Goal: Find specific page/section: Find specific page/section

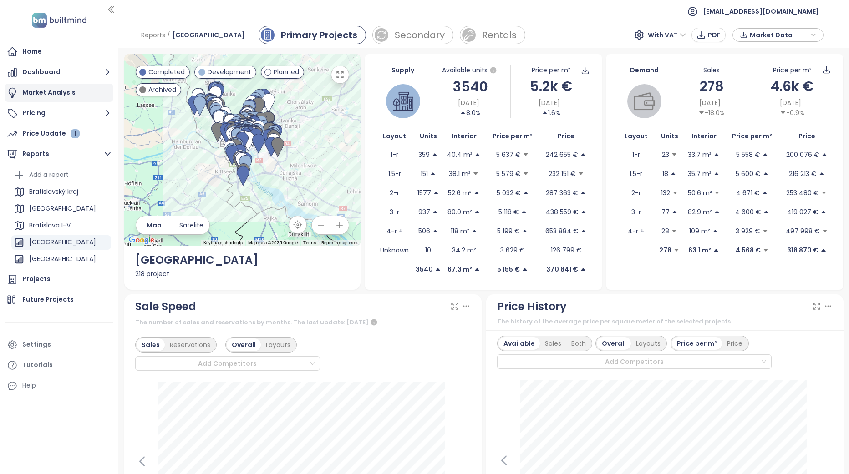
scroll to position [319, 0]
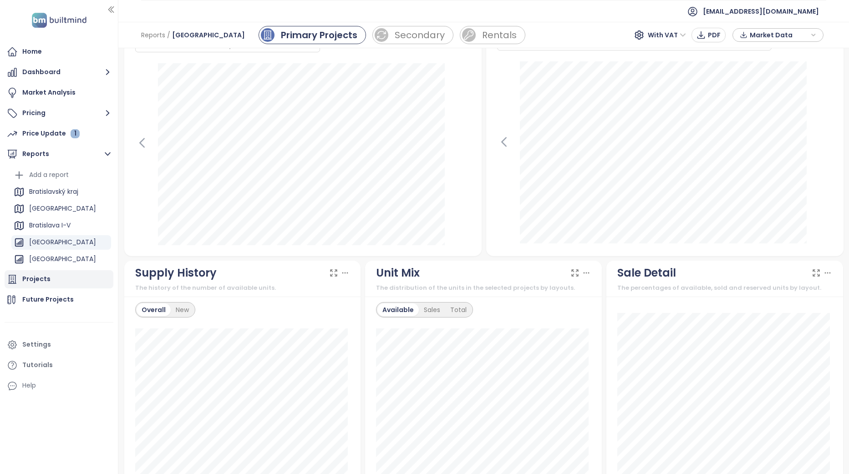
click at [40, 278] on div "Projects" at bounding box center [36, 279] width 28 height 11
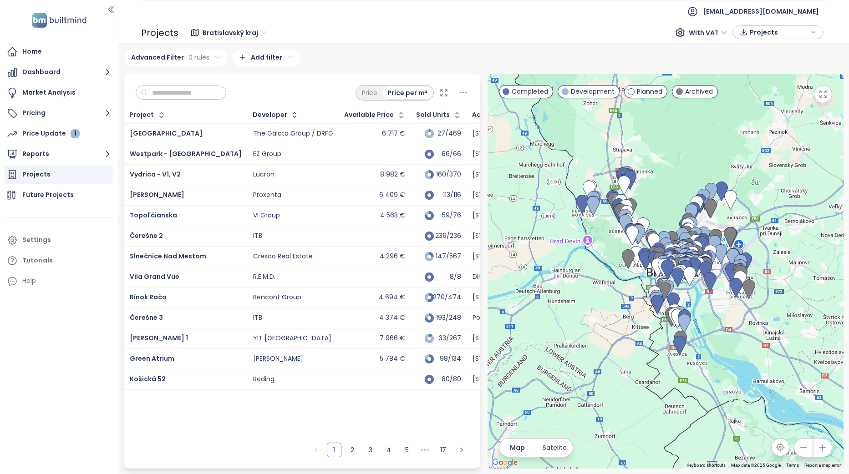
click at [207, 93] on input "text" at bounding box center [184, 93] width 74 height 14
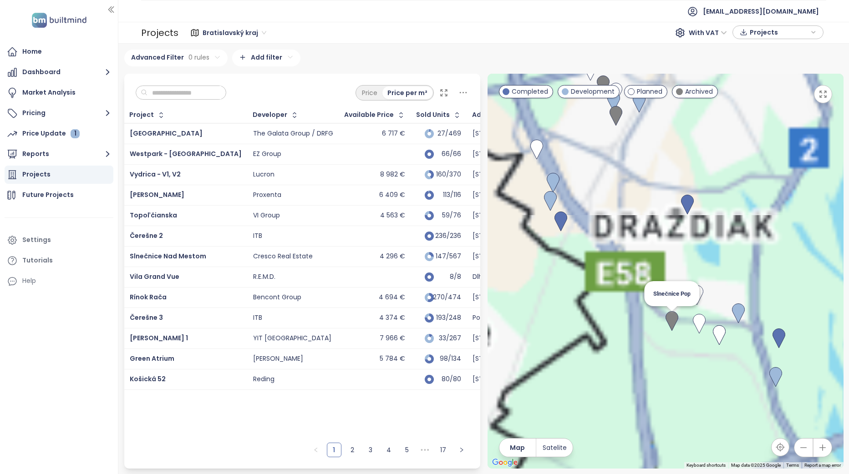
click at [670, 320] on img at bounding box center [672, 321] width 13 height 20
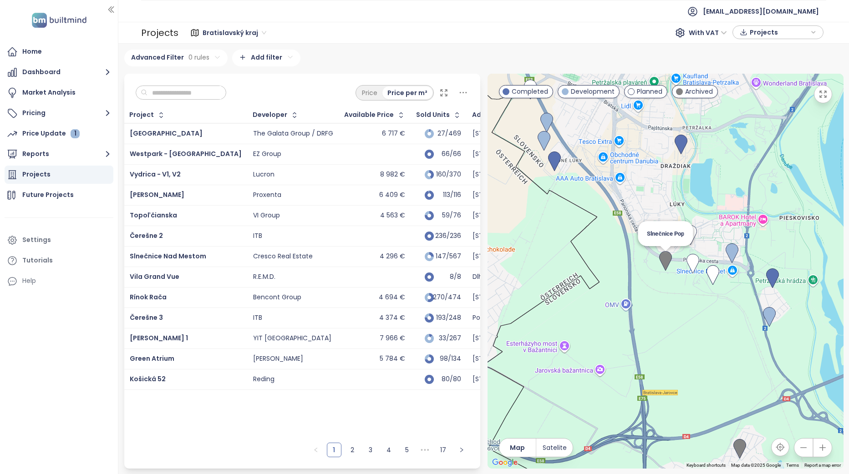
click at [666, 264] on img at bounding box center [665, 261] width 13 height 20
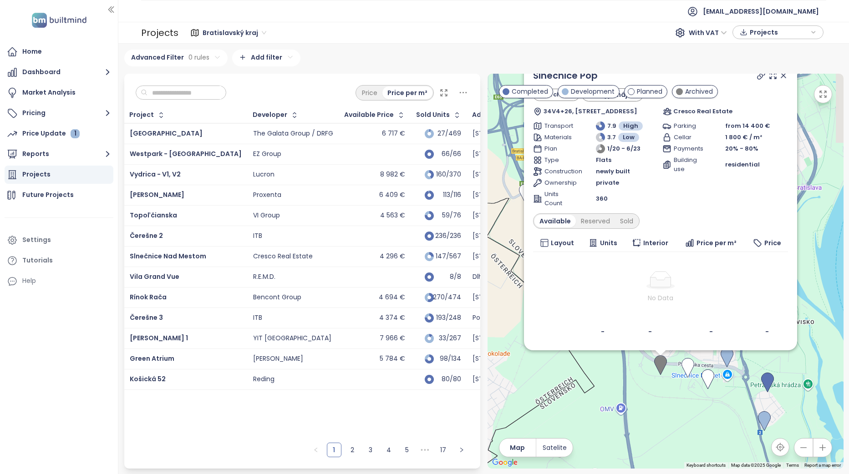
drag, startPoint x: 638, startPoint y: 338, endPoint x: 647, endPoint y: 481, distance: 142.8
click at [647, 474] on html "Home Dashboard Market Analysis Pricing Price Update 1 Reports Projects Future P…" at bounding box center [424, 237] width 849 height 474
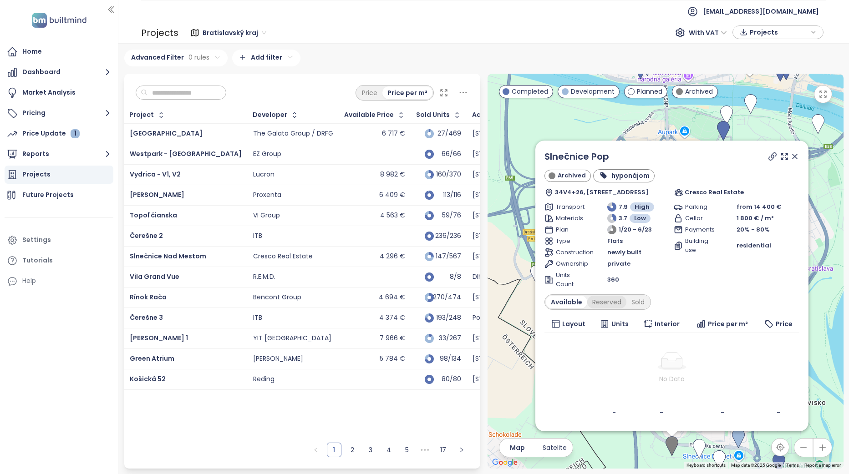
click at [608, 298] on div "Reserved" at bounding box center [606, 302] width 39 height 13
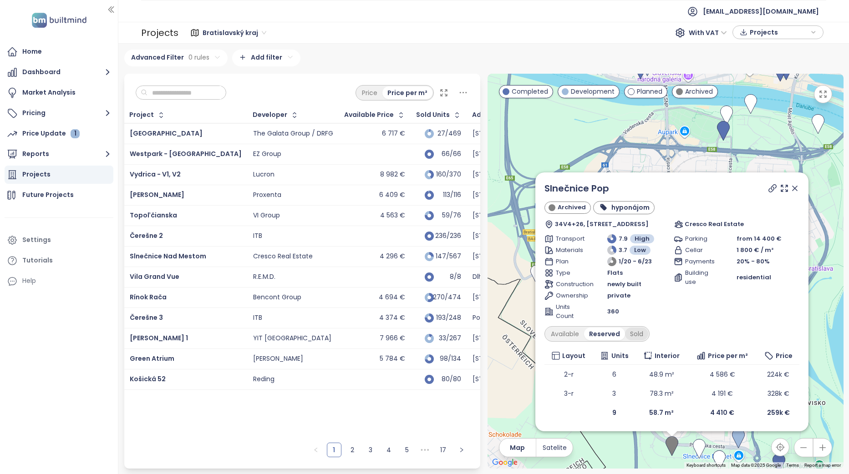
click at [634, 336] on div "Sold" at bounding box center [636, 334] width 23 height 13
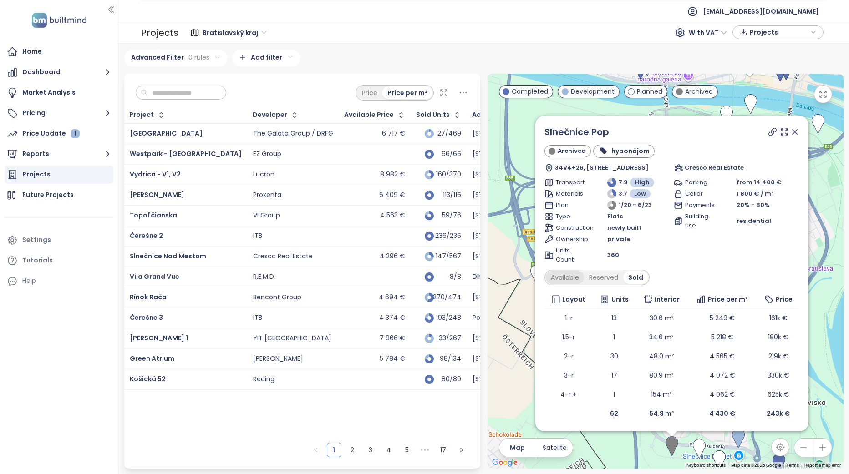
click at [569, 282] on div "Available" at bounding box center [565, 277] width 38 height 13
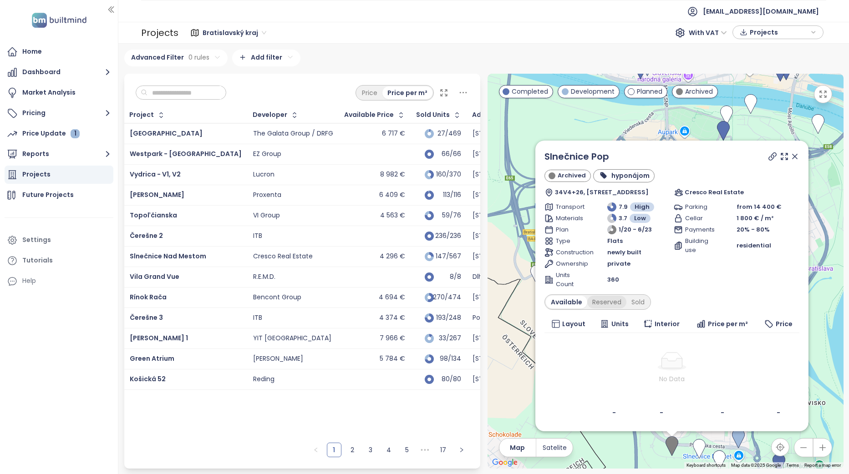
click at [618, 305] on div "Reserved" at bounding box center [606, 302] width 39 height 13
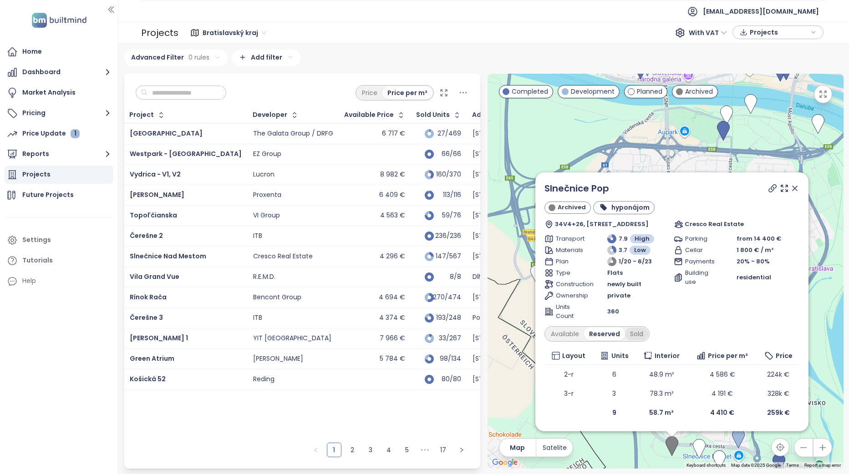
click at [638, 334] on div "Sold" at bounding box center [636, 334] width 23 height 13
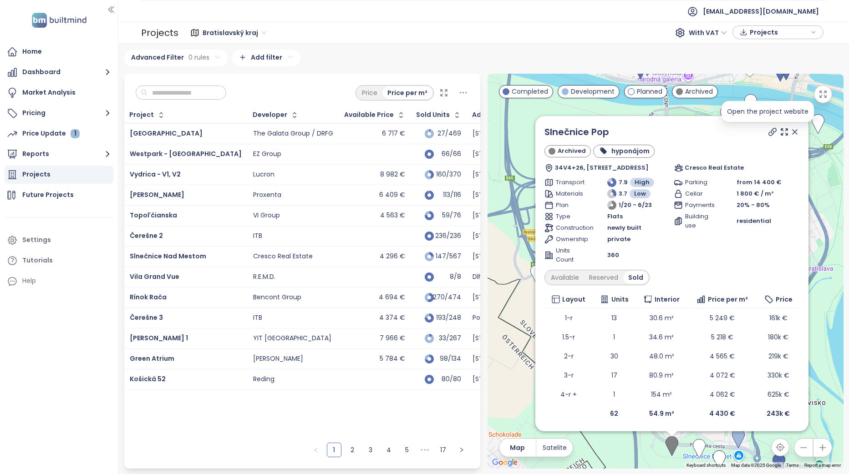
click at [768, 132] on icon at bounding box center [772, 131] width 9 height 9
drag, startPoint x: 788, startPoint y: 132, endPoint x: 703, endPoint y: 160, distance: 89.7
click at [790, 132] on icon at bounding box center [794, 131] width 9 height 9
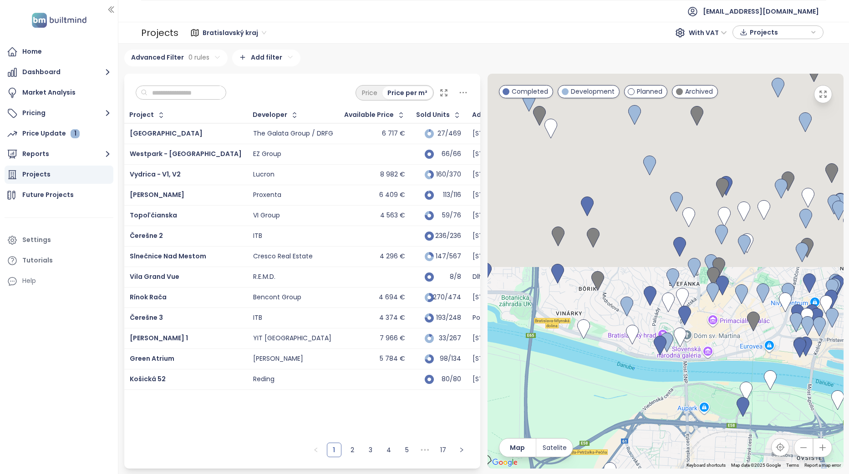
drag, startPoint x: 639, startPoint y: 147, endPoint x: 667, endPoint y: 498, distance: 351.7
click at [667, 474] on html "Home Dashboard Market Analysis Pricing Price Update 1 Reports Projects Future P…" at bounding box center [424, 237] width 849 height 474
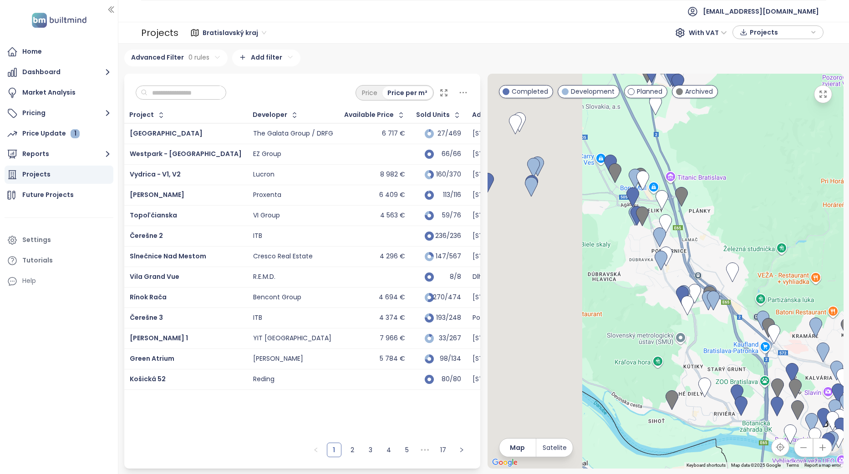
drag, startPoint x: 605, startPoint y: 350, endPoint x: 786, endPoint y: 326, distance: 183.2
click at [786, 326] on div at bounding box center [666, 271] width 356 height 395
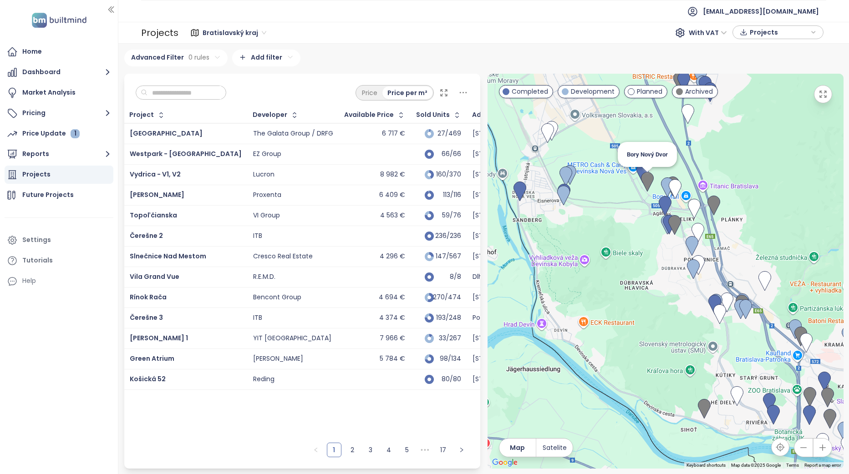
click at [648, 179] on img at bounding box center [647, 182] width 13 height 20
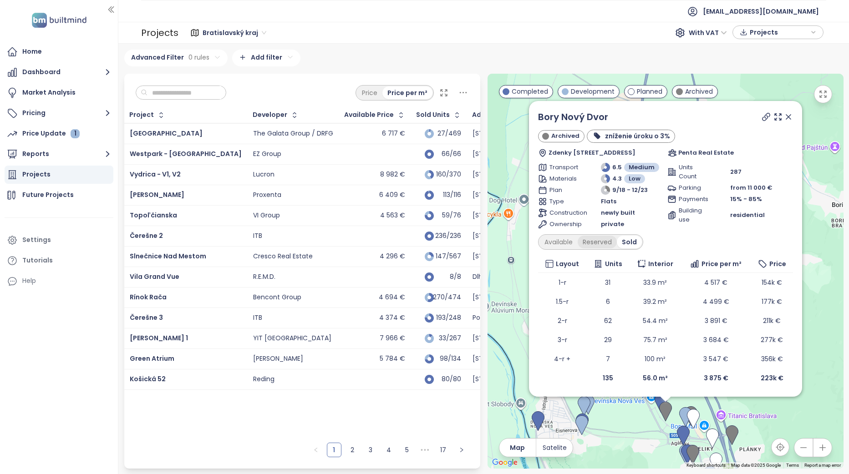
click at [605, 241] on div "Reserved" at bounding box center [597, 242] width 39 height 13
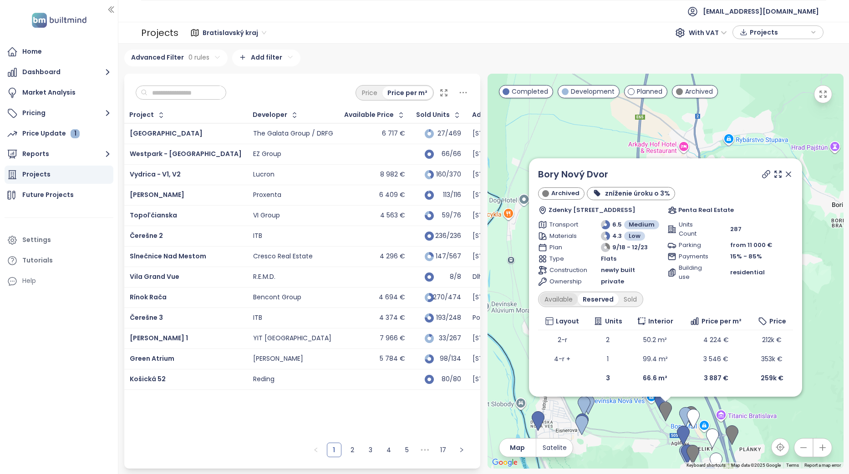
click at [563, 297] on div "Available" at bounding box center [558, 299] width 38 height 13
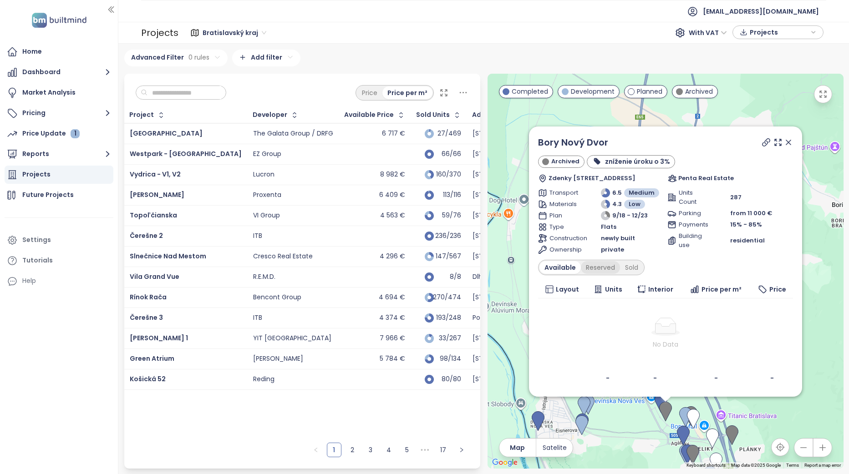
click at [607, 270] on div "Reserved" at bounding box center [600, 267] width 39 height 13
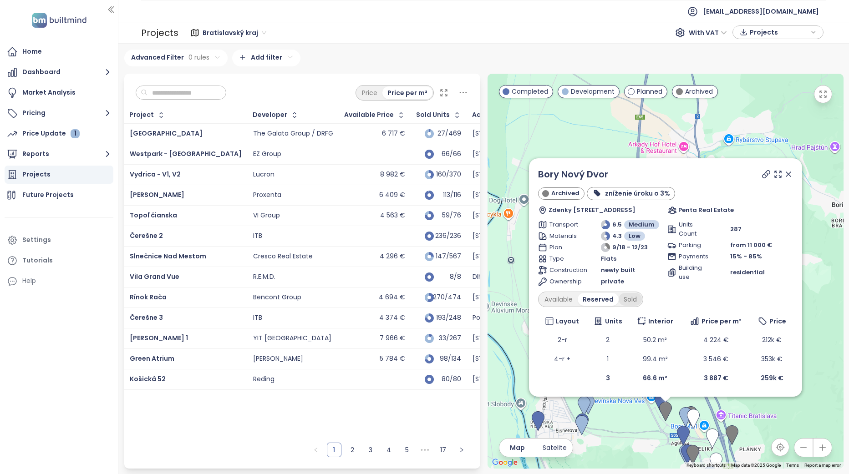
click at [634, 300] on div "Sold" at bounding box center [630, 299] width 23 height 13
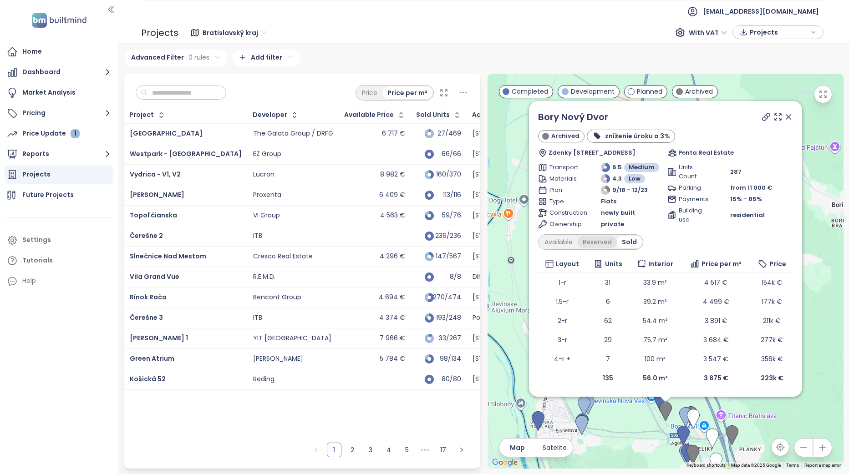
click at [600, 239] on div "Reserved" at bounding box center [597, 242] width 39 height 13
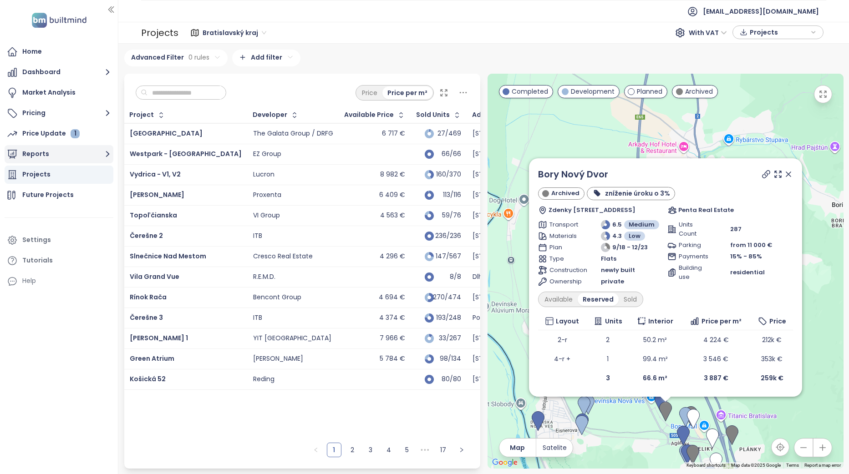
click at [77, 161] on button "Reports" at bounding box center [59, 154] width 109 height 18
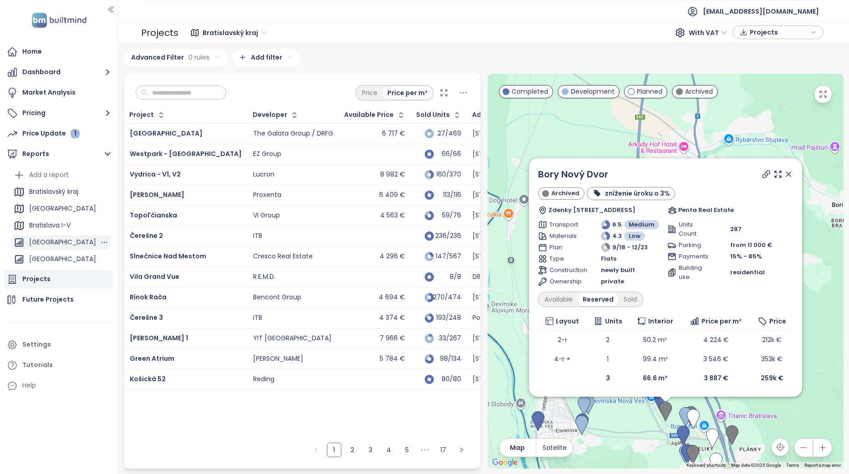
click at [65, 244] on div "[GEOGRAPHIC_DATA]" at bounding box center [62, 242] width 67 height 11
